Goal: Information Seeking & Learning: Learn about a topic

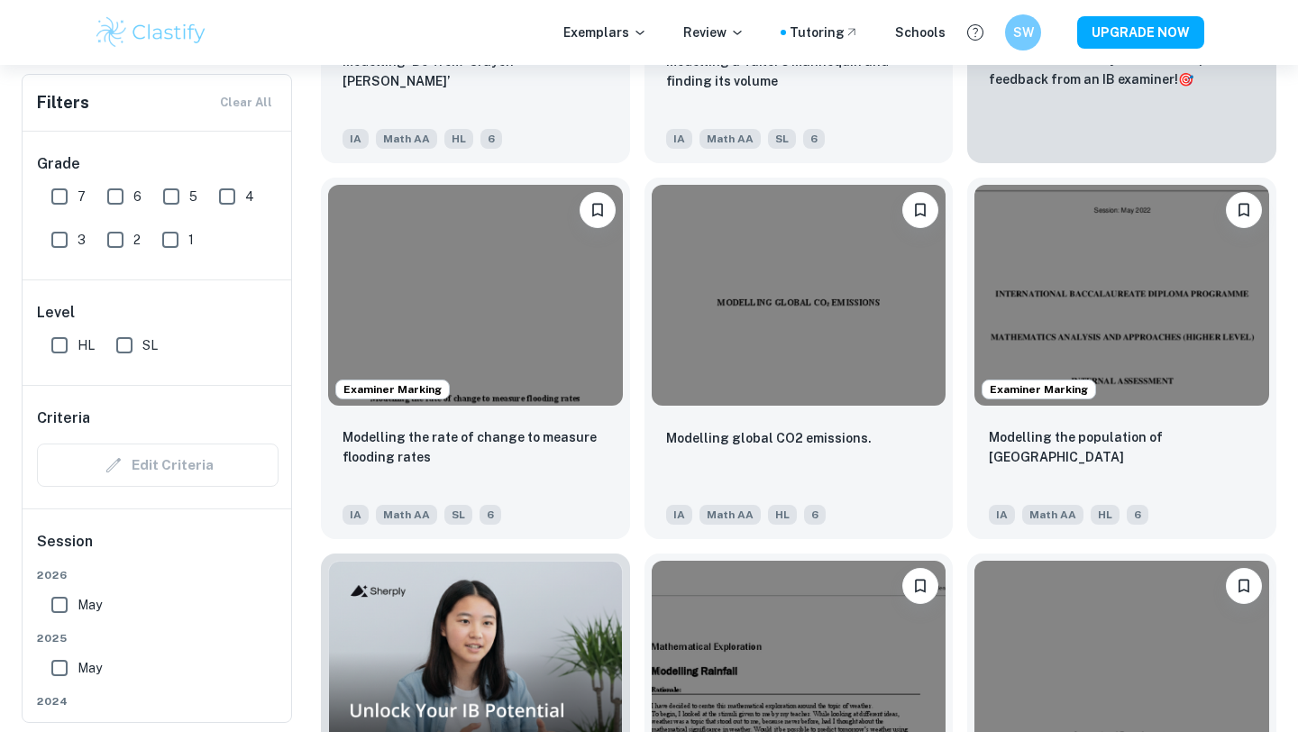
scroll to position [841, 0]
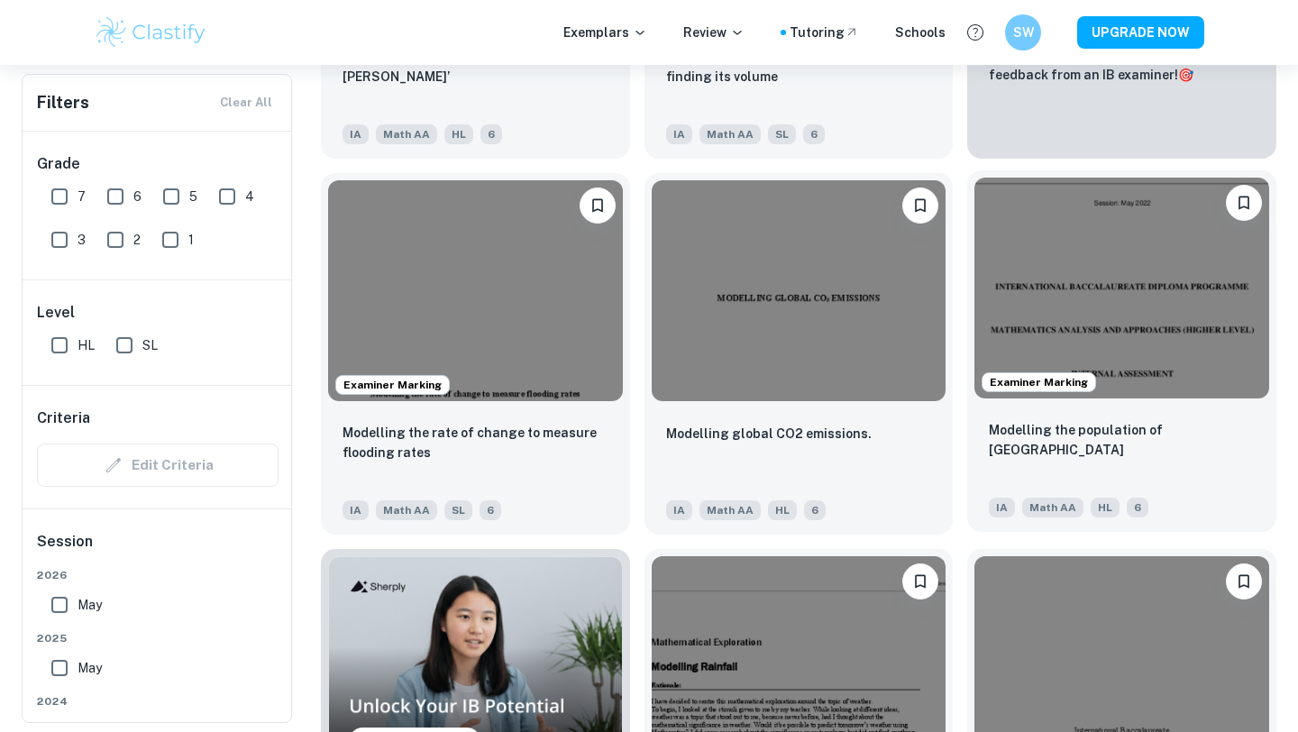
click at [1127, 424] on p "Modelling the population of Singapore" at bounding box center [1121, 440] width 266 height 40
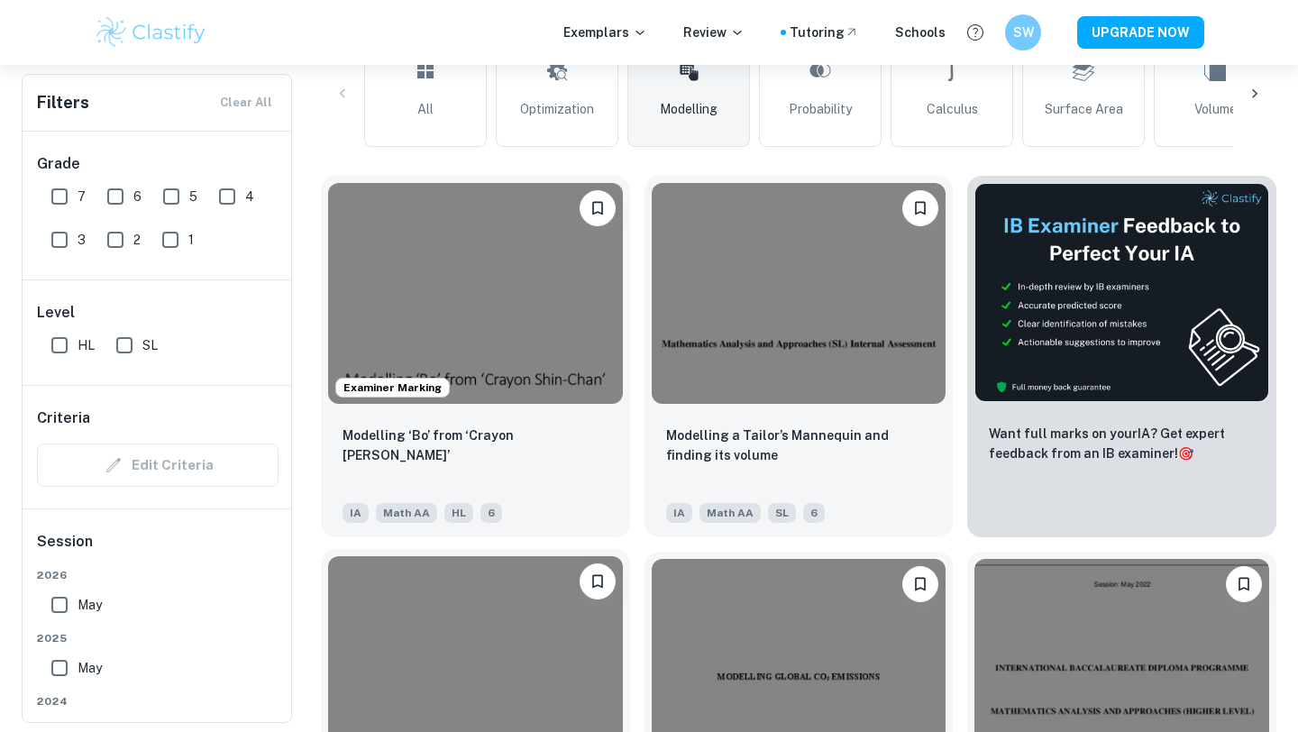
scroll to position [387, 0]
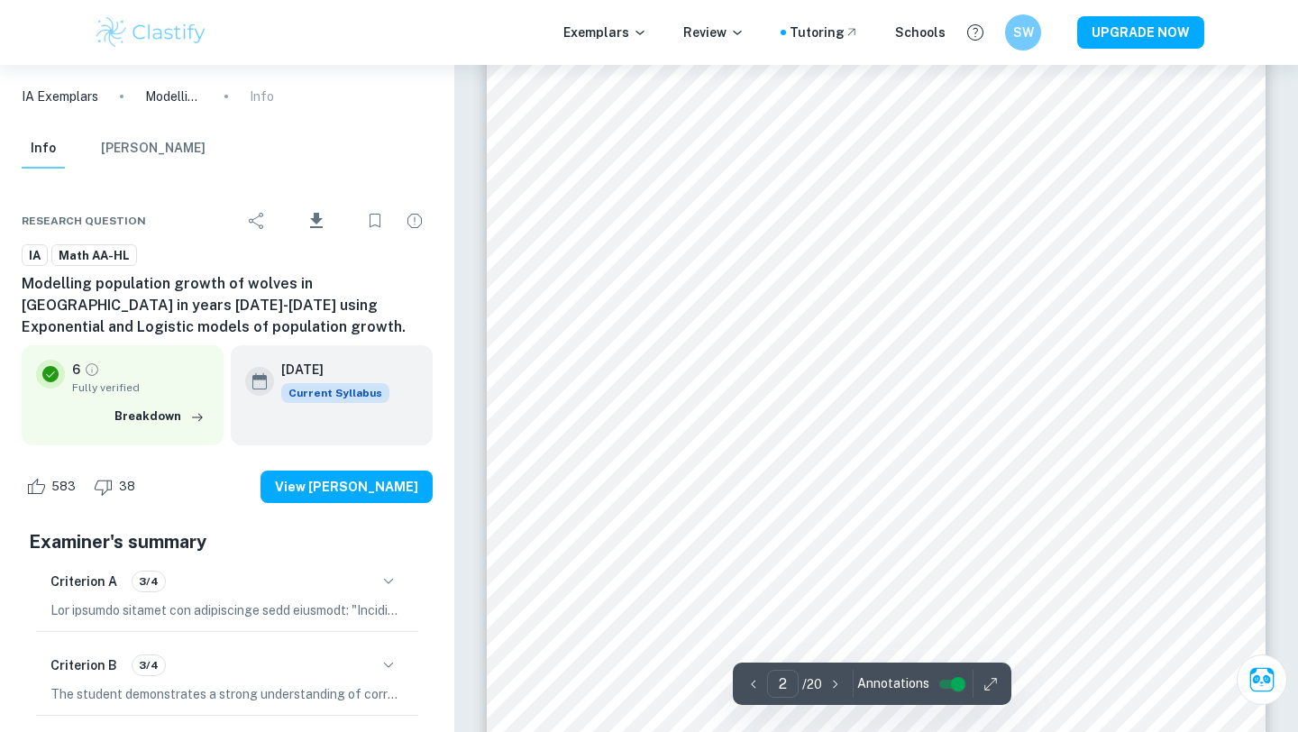
scroll to position [1436, 0]
click at [835, 678] on icon "button" at bounding box center [835, 684] width 18 height 18
click at [836, 676] on icon "button" at bounding box center [835, 684] width 18 height 18
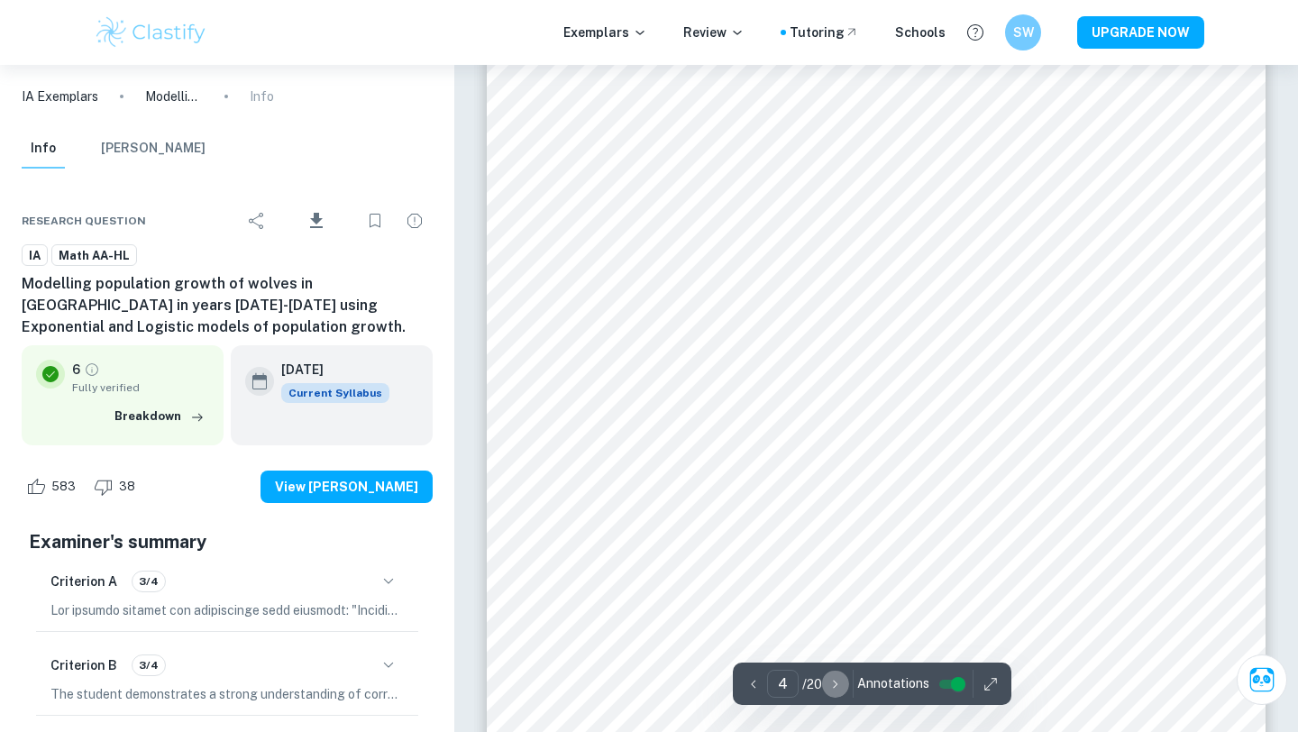
click at [828, 687] on icon "button" at bounding box center [835, 684] width 18 height 18
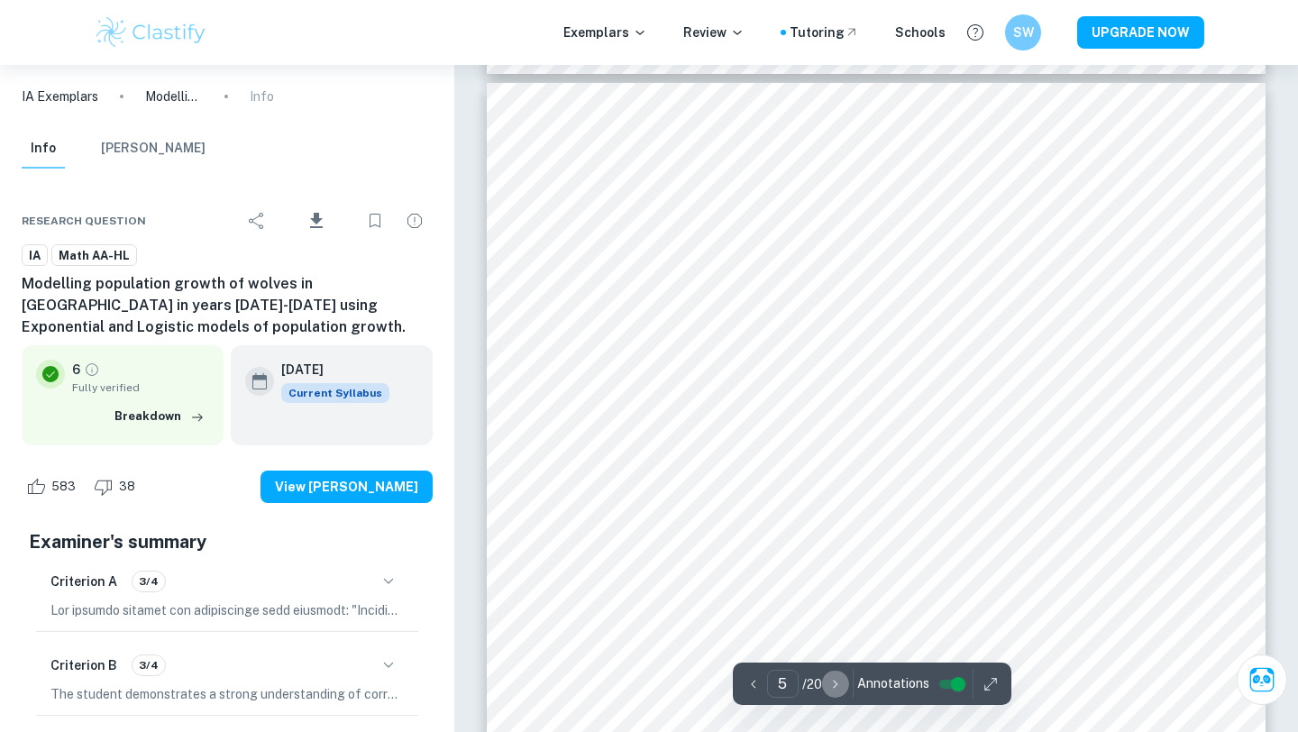
click at [828, 687] on icon "button" at bounding box center [835, 684] width 18 height 18
click at [753, 688] on icon "button" at bounding box center [753, 684] width 18 height 18
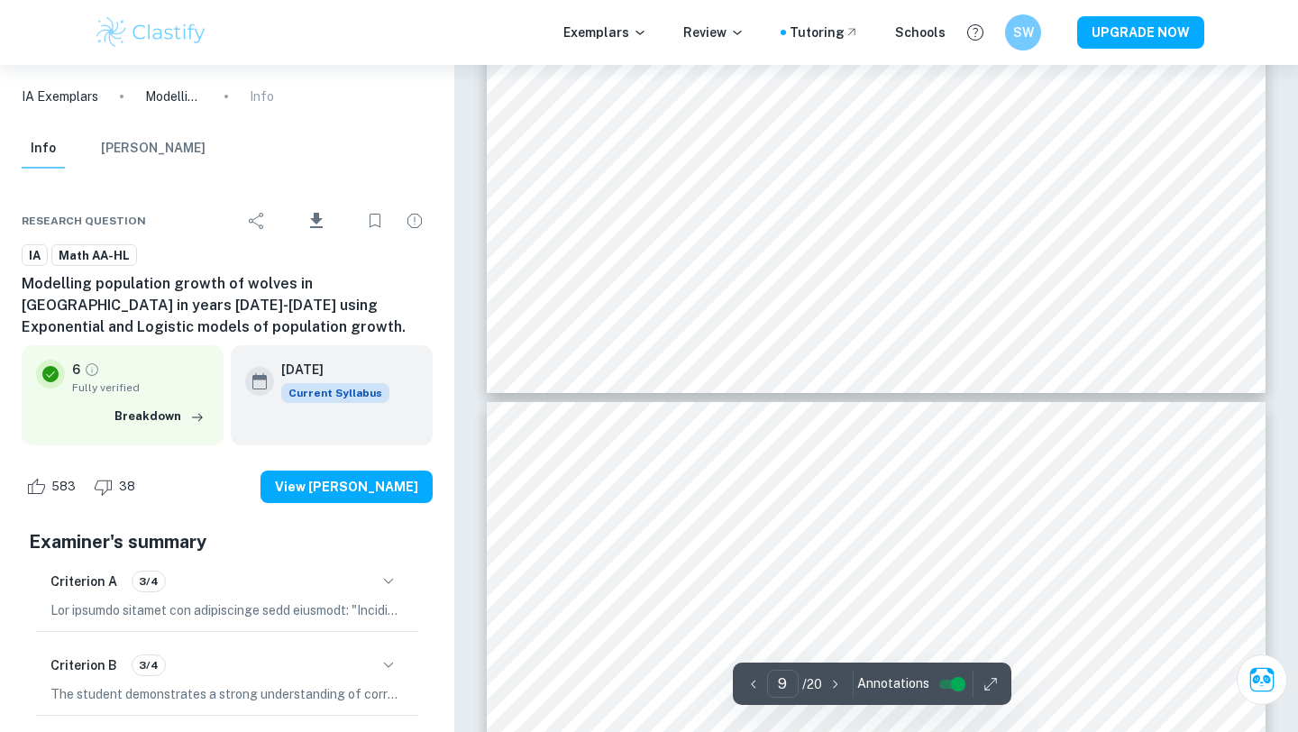
scroll to position [10049, 0]
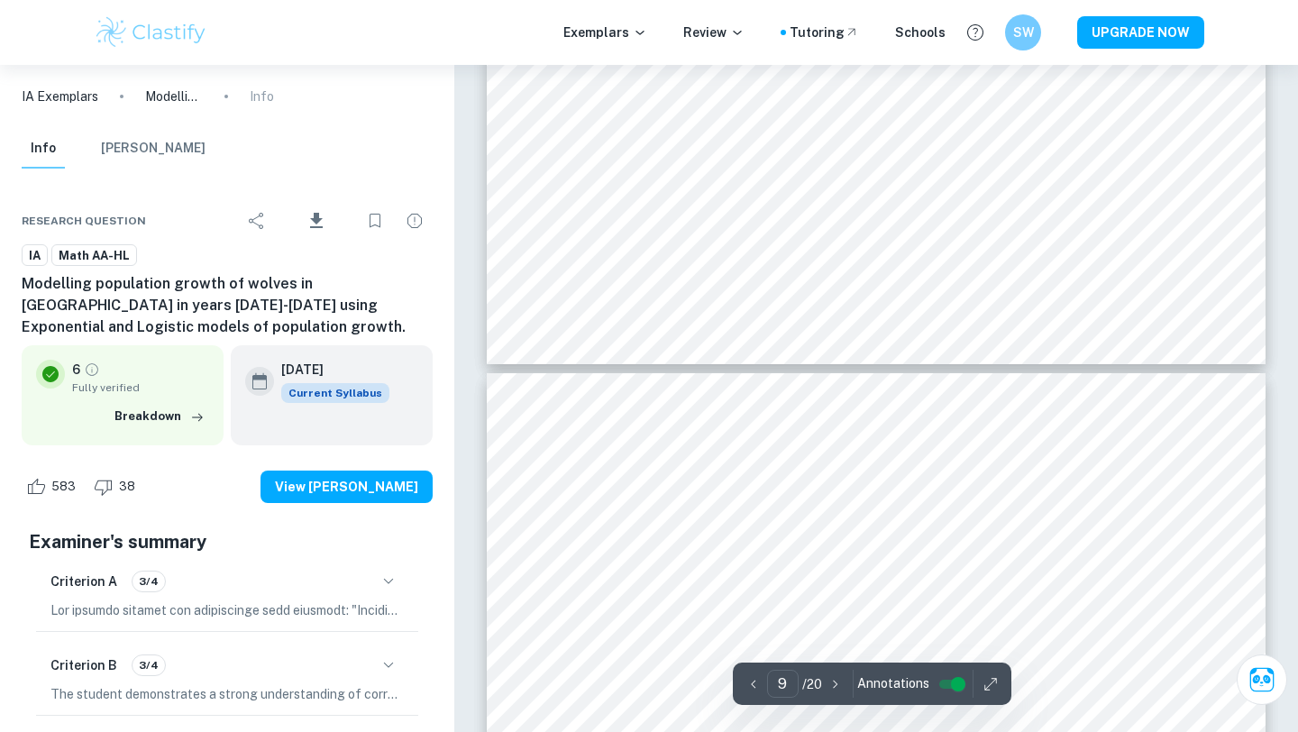
type input "10"
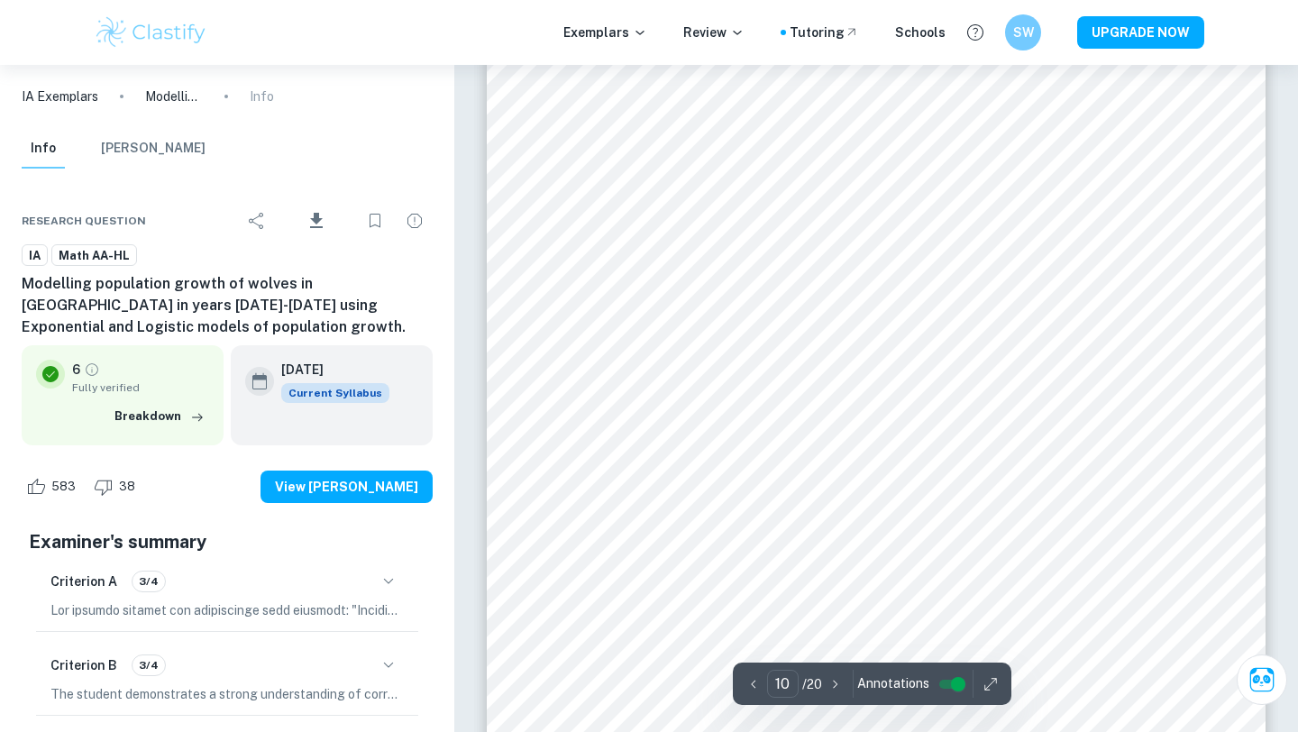
scroll to position [10445, 0]
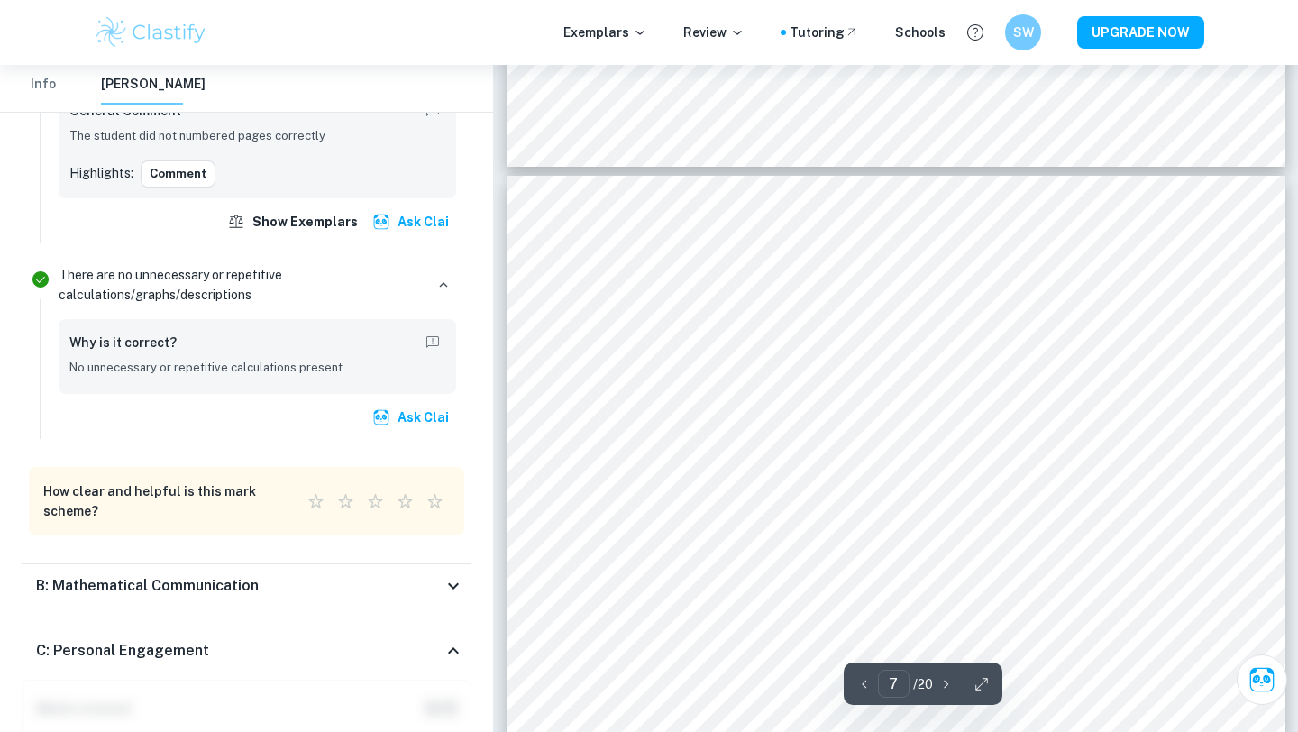
scroll to position [6582, 0]
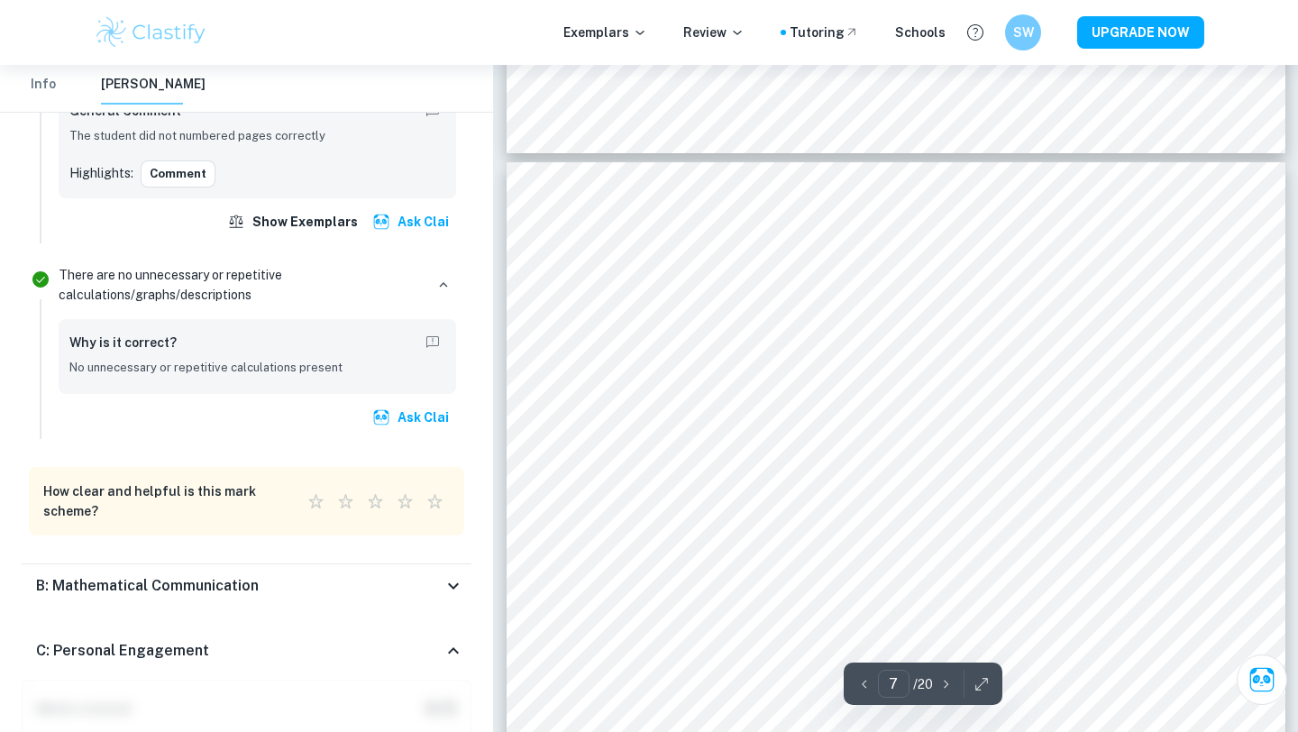
click at [452, 575] on icon at bounding box center [453, 586] width 22 height 22
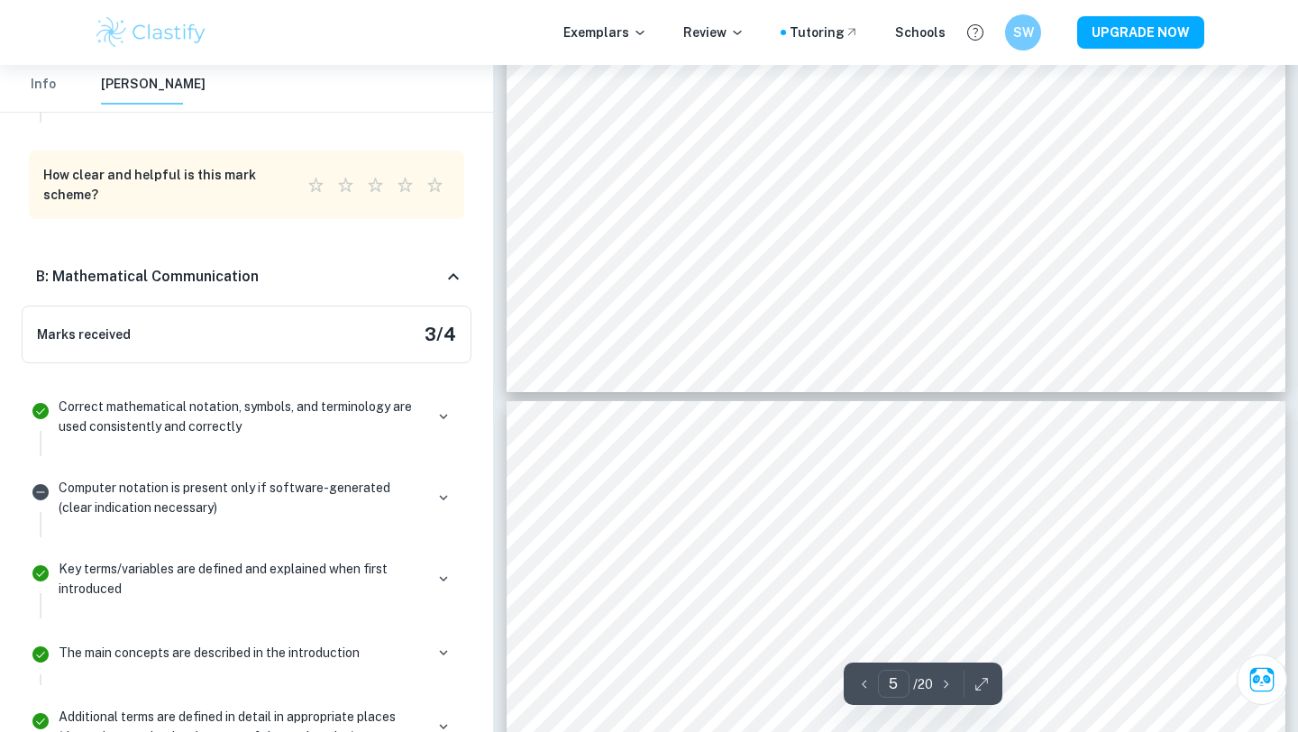
scroll to position [5231, 0]
type input "7"
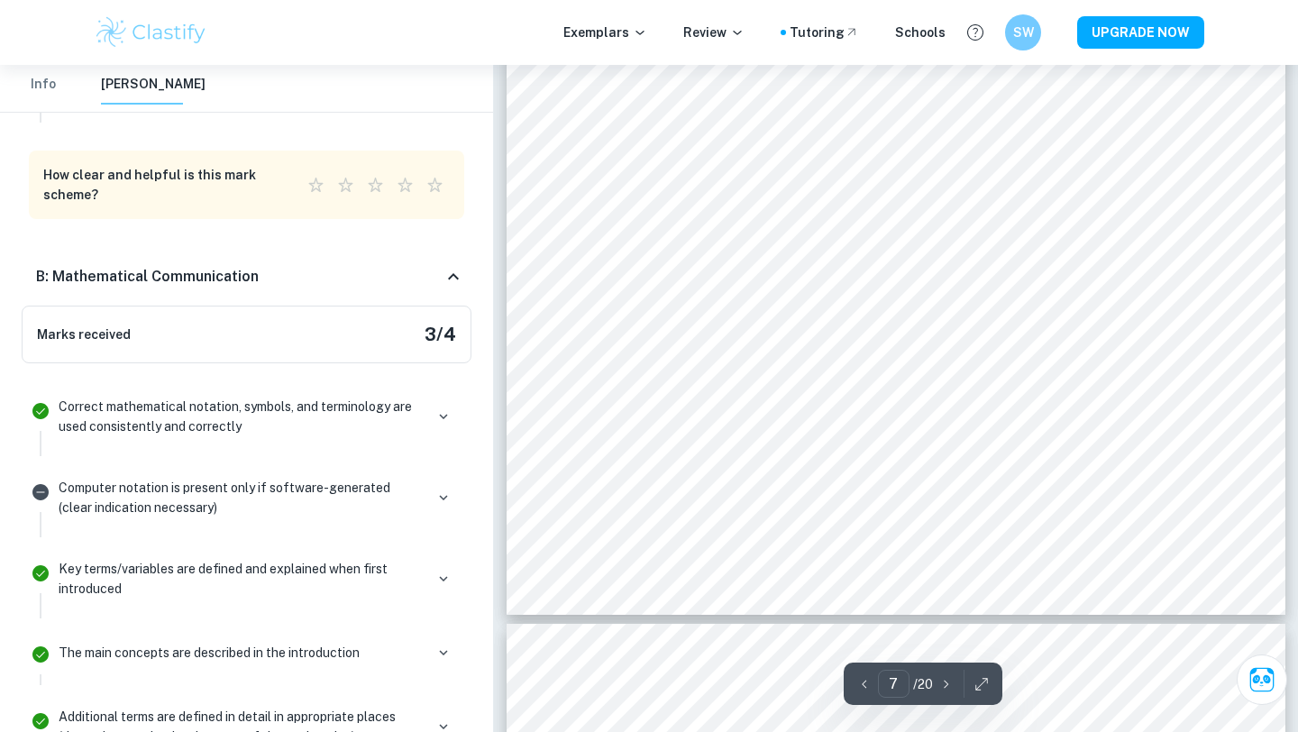
scroll to position [7222, 0]
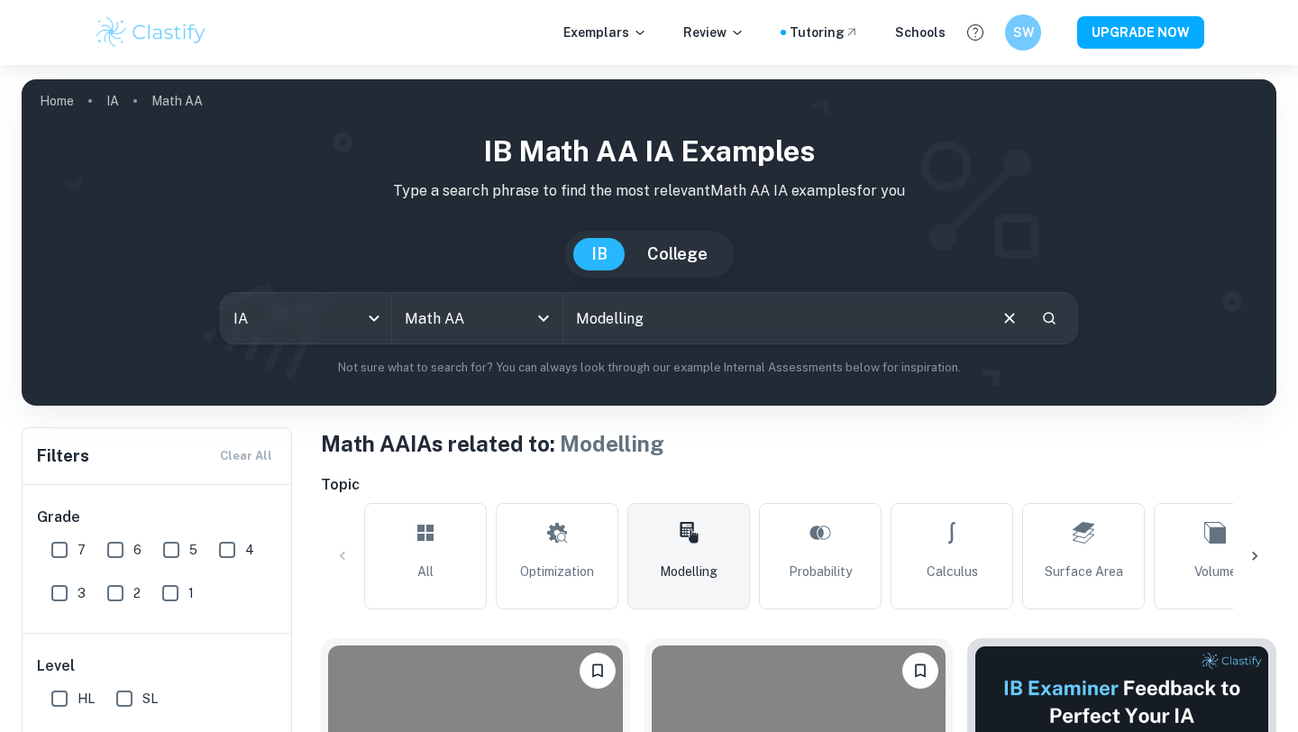
scroll to position [387, 0]
